Goal: Transaction & Acquisition: Purchase product/service

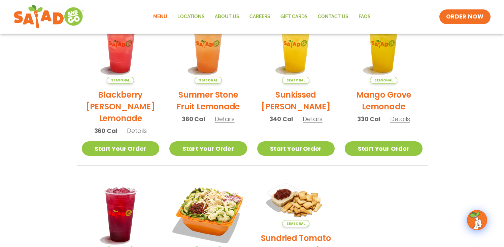
scroll to position [46, 0]
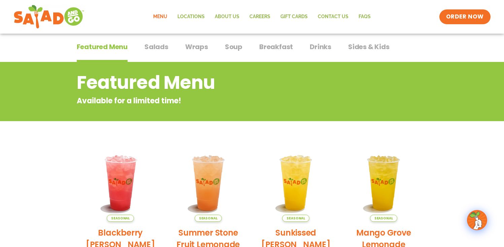
click at [149, 47] on span "Salads" at bounding box center [156, 47] width 24 height 10
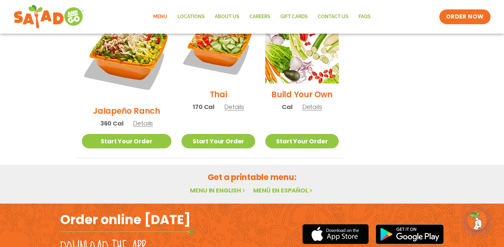
scroll to position [346, 0]
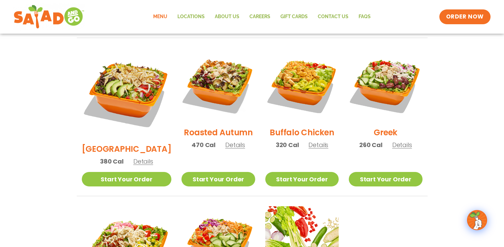
click at [135, 157] on span "Details" at bounding box center [143, 161] width 20 height 8
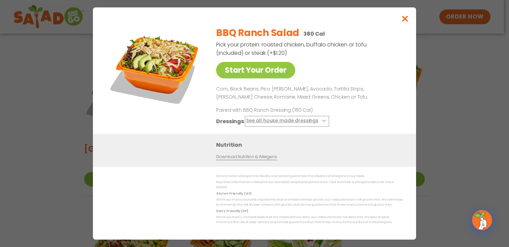
click at [292, 125] on button "See all house made dressings" at bounding box center [287, 121] width 82 height 8
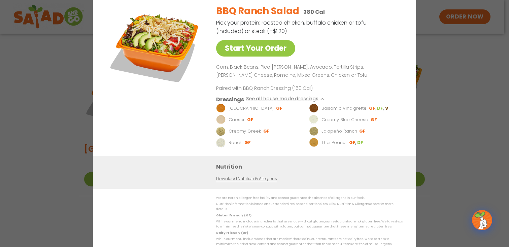
click at [420, 100] on div "Start Your Order BBQ Ranch Salad 380 Cal Pick your protein: roasted chicken, bu…" at bounding box center [254, 123] width 509 height 247
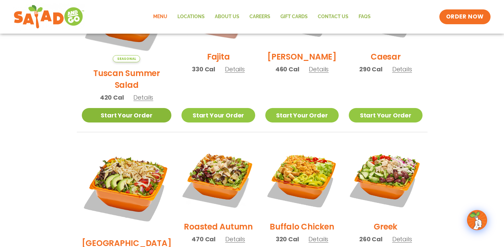
scroll to position [246, 0]
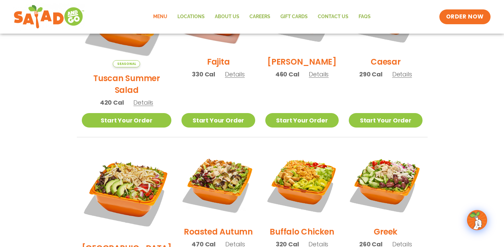
click at [139, 98] on span "Details" at bounding box center [143, 102] width 20 height 8
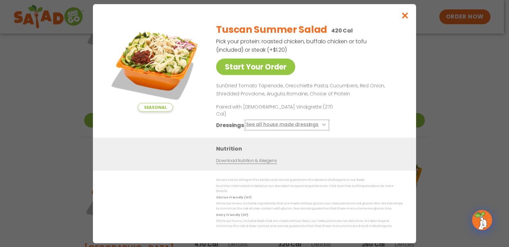
click at [300, 125] on button "See all house made dressings" at bounding box center [287, 125] width 82 height 8
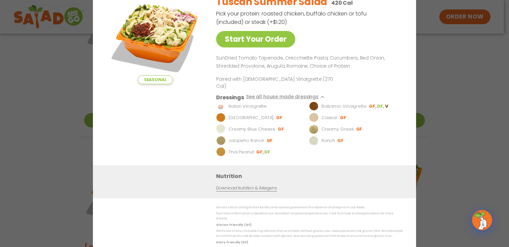
click at [353, 103] on p "Balsamic Vinaigrette" at bounding box center [344, 106] width 45 height 7
click at [261, 187] on link "Download Nutrition & Allergens" at bounding box center [246, 188] width 61 height 6
click at [451, 74] on div "Seasonal Start Your Order Tuscan Summer Salad 420 Cal Pick your protein: roaste…" at bounding box center [254, 123] width 509 height 247
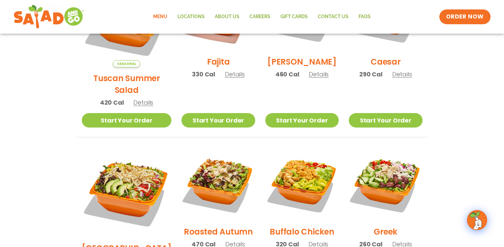
click at [143, 98] on span "Details" at bounding box center [143, 102] width 20 height 8
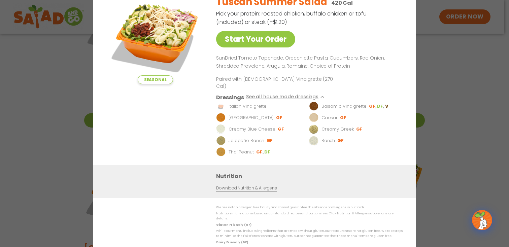
click at [476, 90] on div "Seasonal Start Your Order Tuscan Summer Salad 420 Cal Pick your protein: roaste…" at bounding box center [254, 123] width 509 height 247
